Goal: Information Seeking & Learning: Learn about a topic

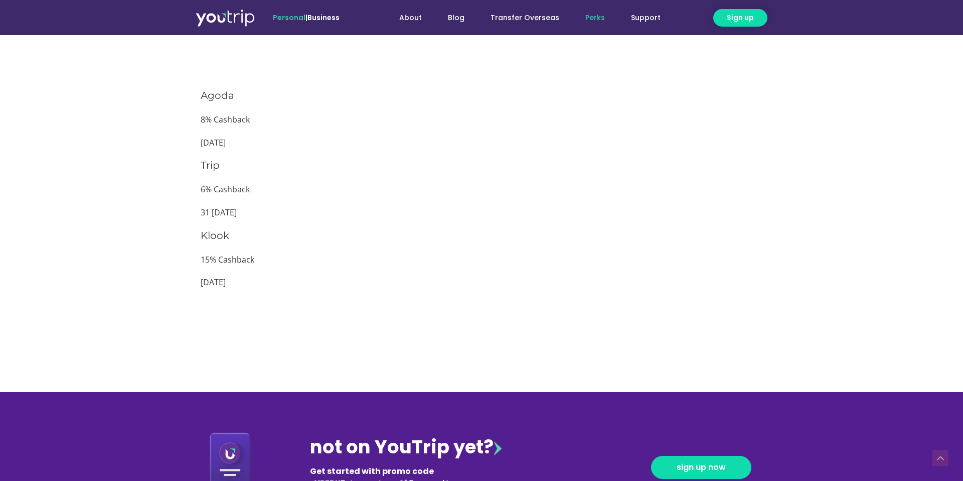
scroll to position [968, 0]
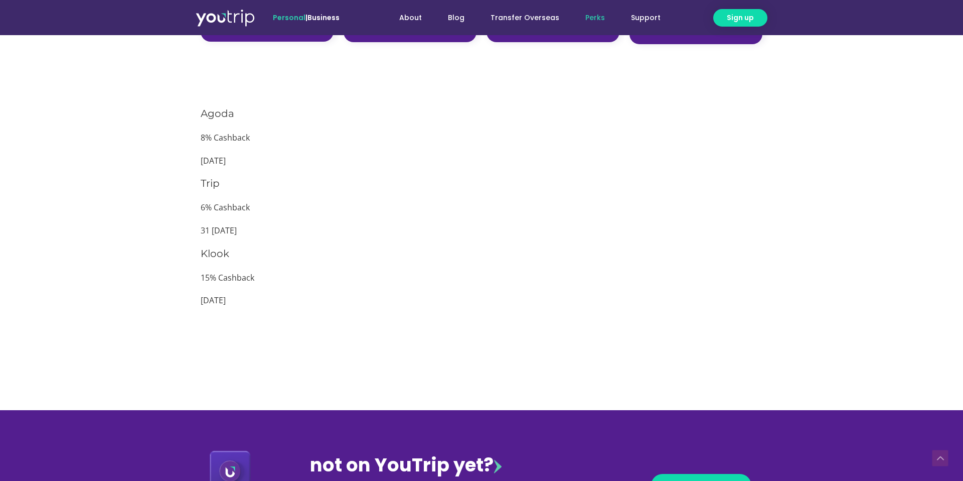
click at [240, 280] on p "15% Cashback" at bounding box center [482, 277] width 562 height 15
click at [243, 290] on div "Klook 15% Cashback 29 Nov 2025" at bounding box center [482, 277] width 562 height 62
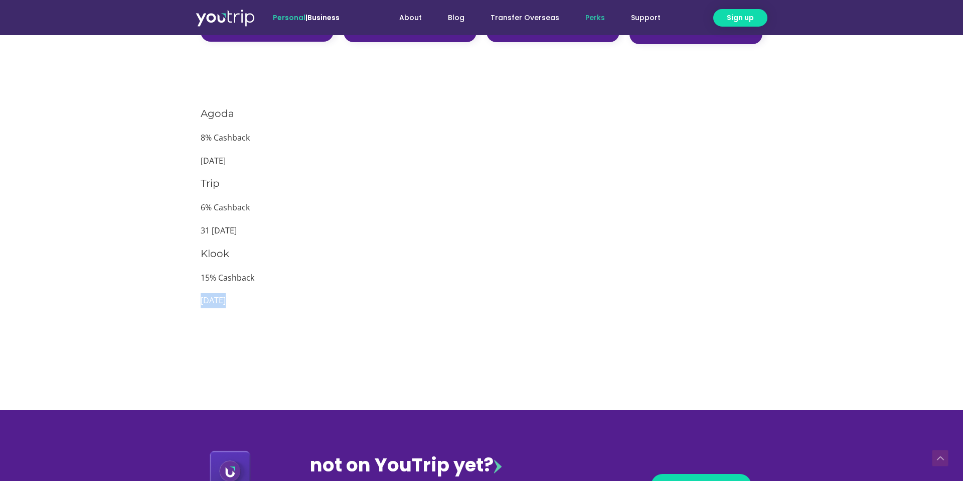
click at [243, 290] on div "Klook 15% Cashback 29 Nov 2025" at bounding box center [482, 277] width 562 height 62
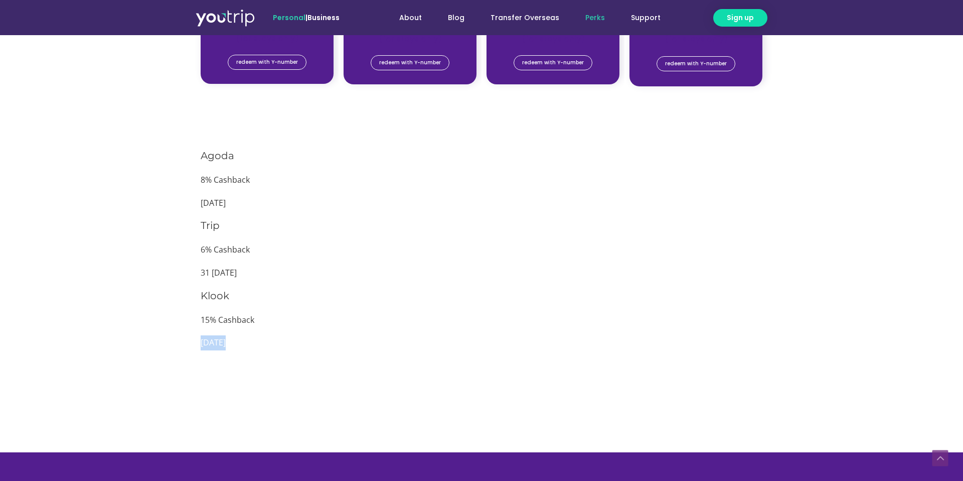
scroll to position [926, 0]
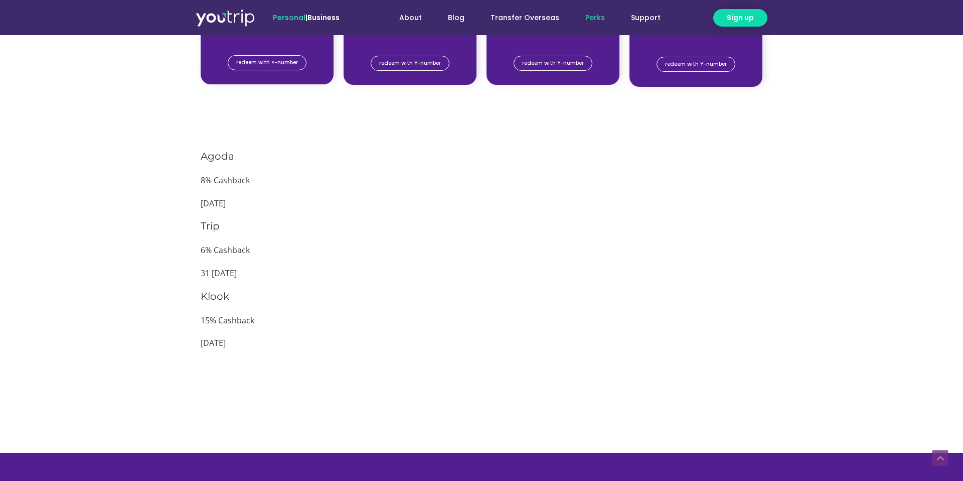
click at [324, 280] on p "31 [DATE]" at bounding box center [482, 273] width 562 height 15
click at [677, 231] on h3 "Trip" at bounding box center [482, 226] width 562 height 14
click at [750, 233] on div "Trip 6% Cashback 31 [DATE]" at bounding box center [482, 250] width 562 height 62
click at [750, 233] on div "Trip 6% Cashback 31 Nov 2025" at bounding box center [482, 250] width 562 height 62
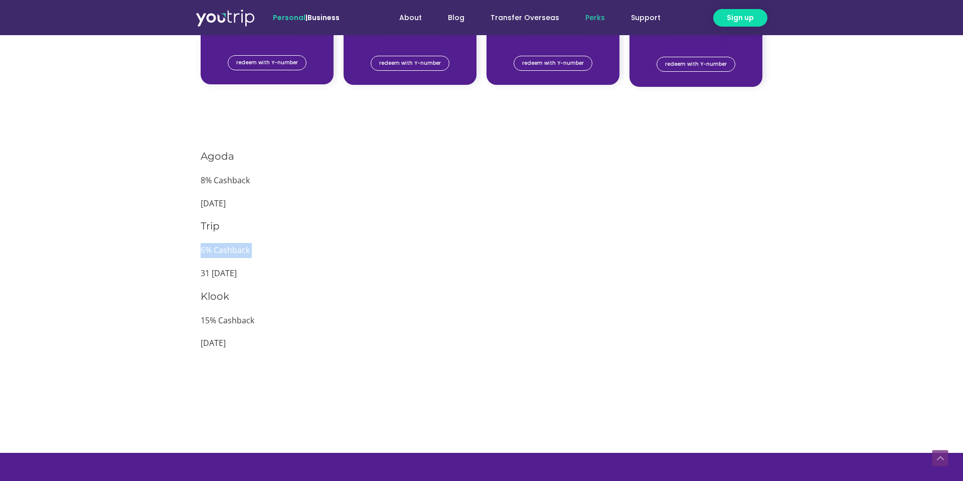
click at [750, 233] on div "Trip 6% Cashback 31 Nov 2025" at bounding box center [482, 250] width 562 height 62
click at [246, 269] on p "31 [DATE]" at bounding box center [482, 273] width 562 height 15
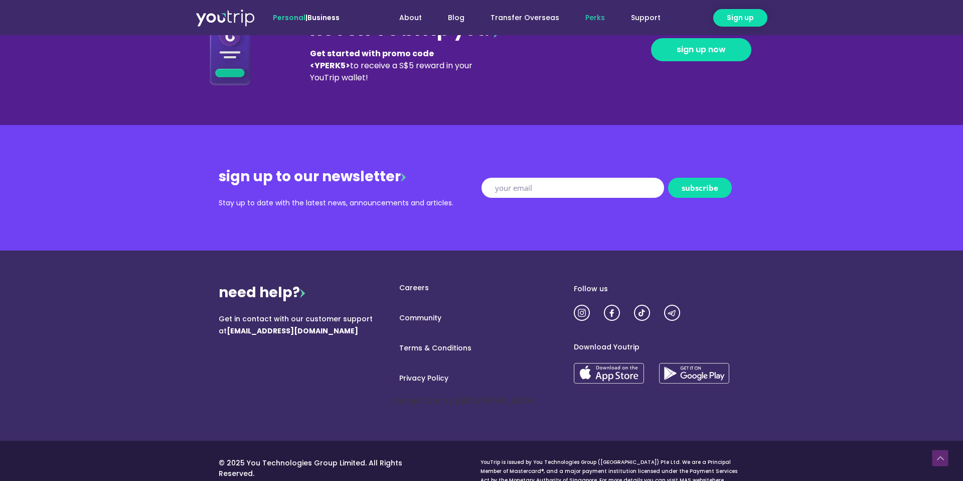
scroll to position [1425, 0]
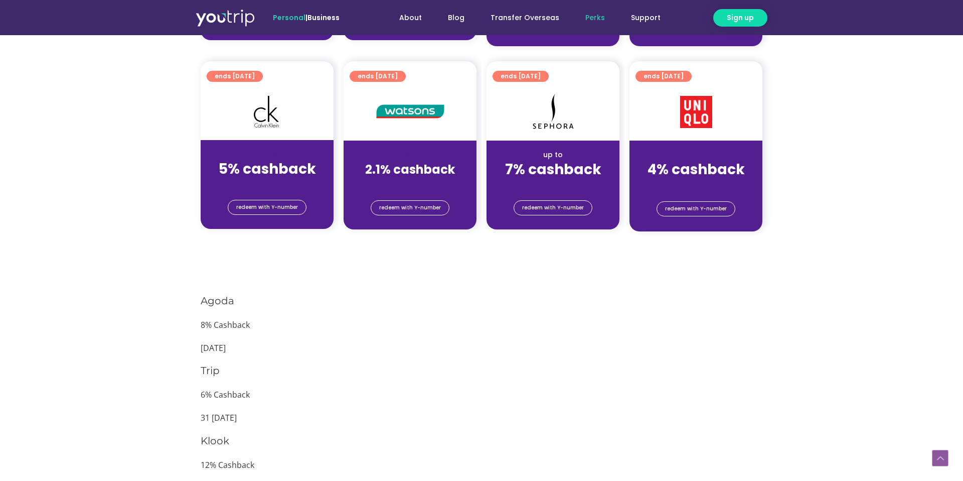
scroll to position [826, 0]
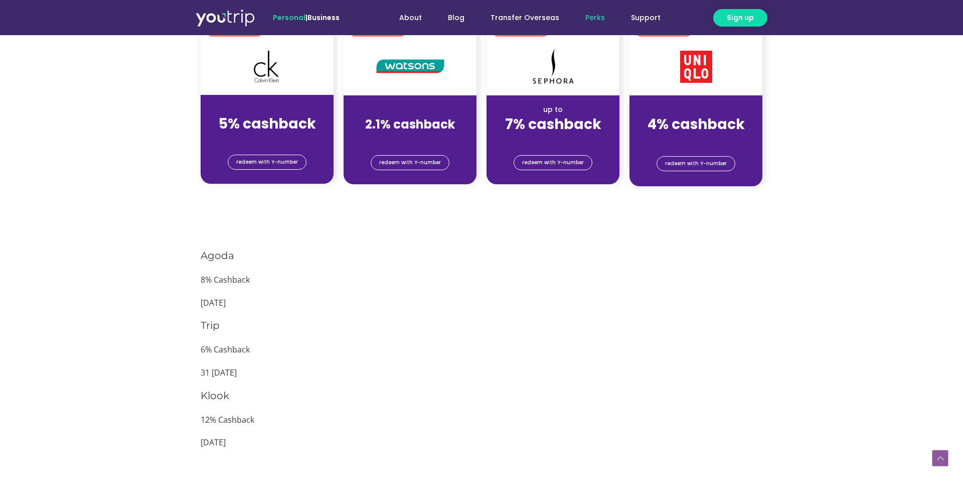
click at [434, 260] on h3 "Agoda" at bounding box center [482, 255] width 562 height 14
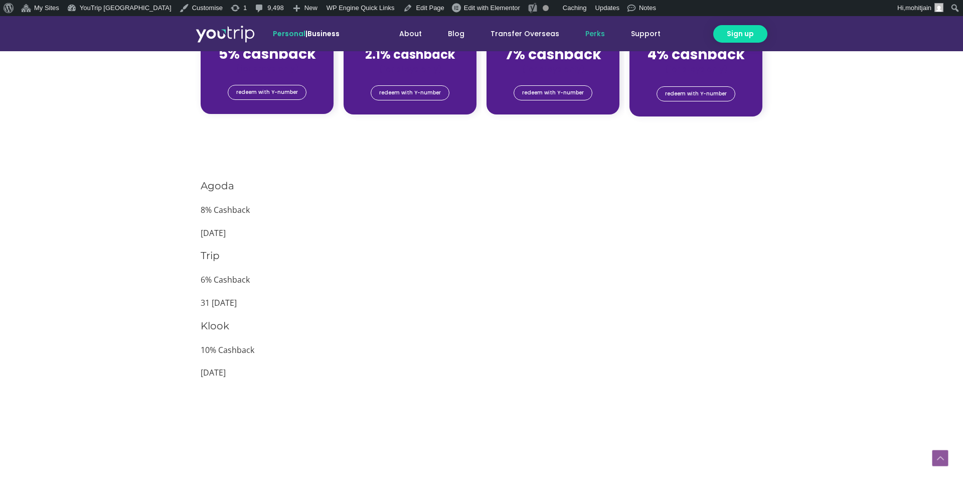
scroll to position [911, 0]
click at [462, 264] on div "Trip 6% Cashback 31 [DATE]" at bounding box center [482, 280] width 562 height 62
click at [462, 264] on div "Trip 6% Cashback 31 Nov 2025" at bounding box center [482, 280] width 562 height 62
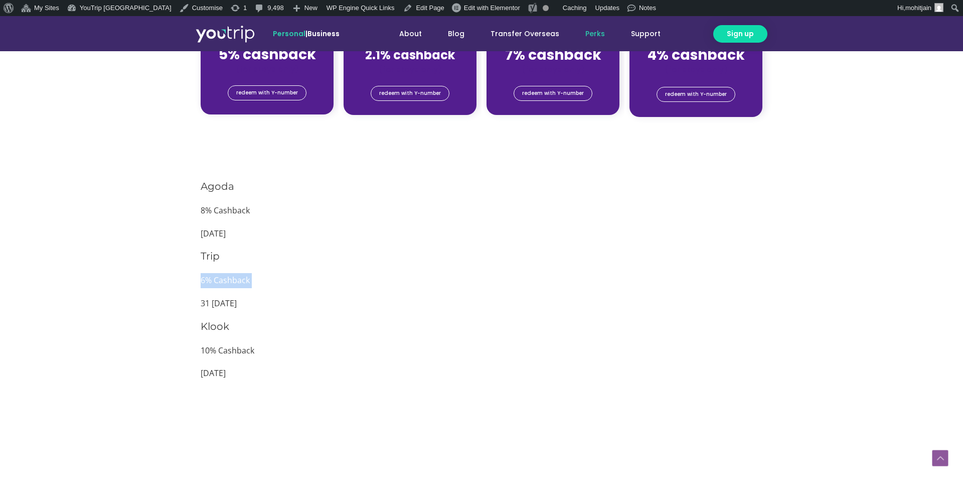
click at [462, 264] on div "Trip 6% Cashback 31 Nov 2025" at bounding box center [482, 280] width 562 height 62
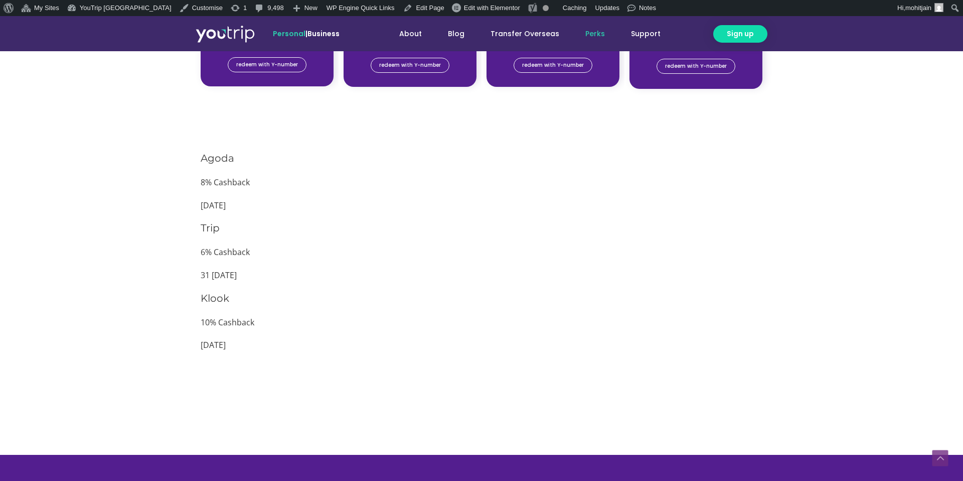
scroll to position [928, 0]
